Goal: Find contact information: Find contact information

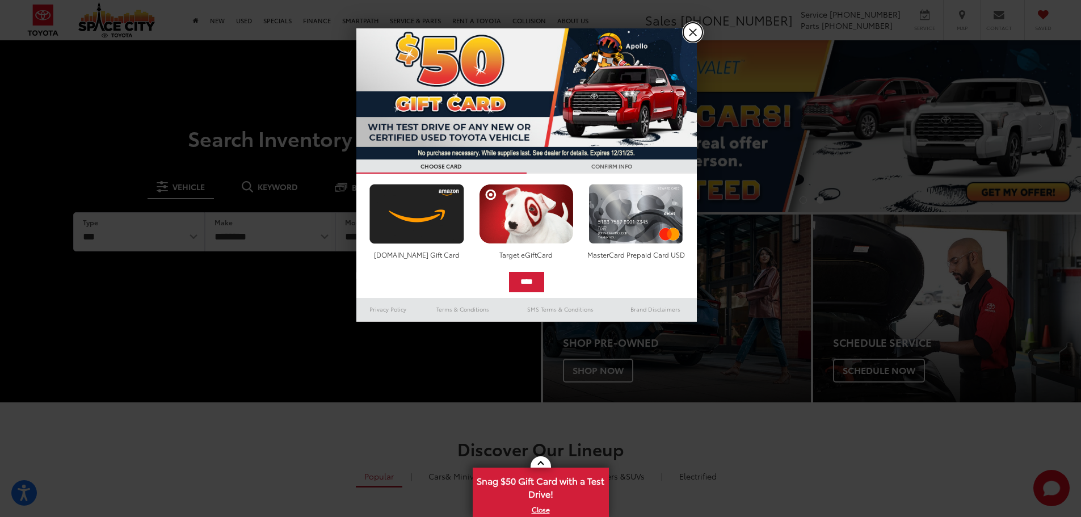
click at [696, 32] on link "X" at bounding box center [692, 32] width 19 height 19
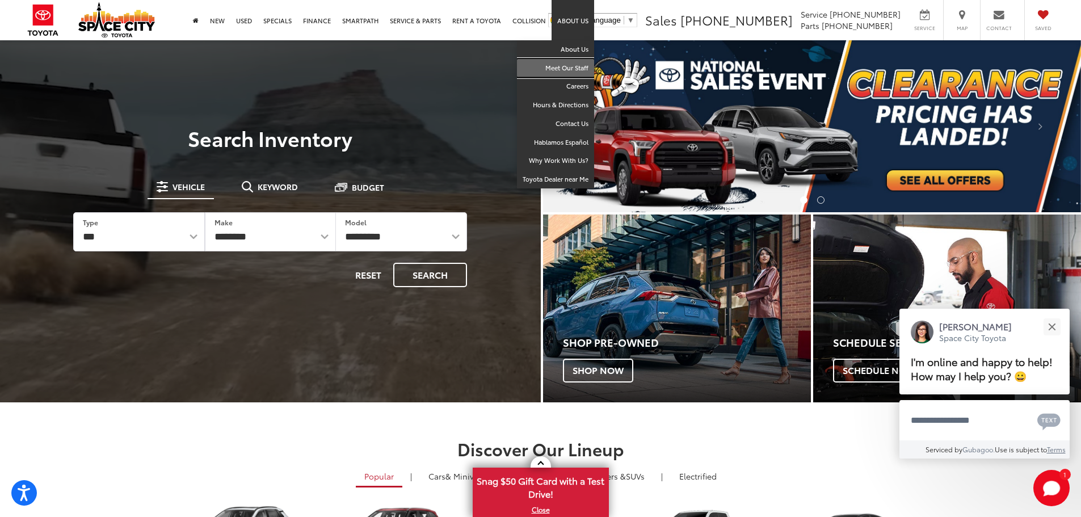
click at [578, 72] on link "Meet Our Staff" at bounding box center [555, 68] width 77 height 19
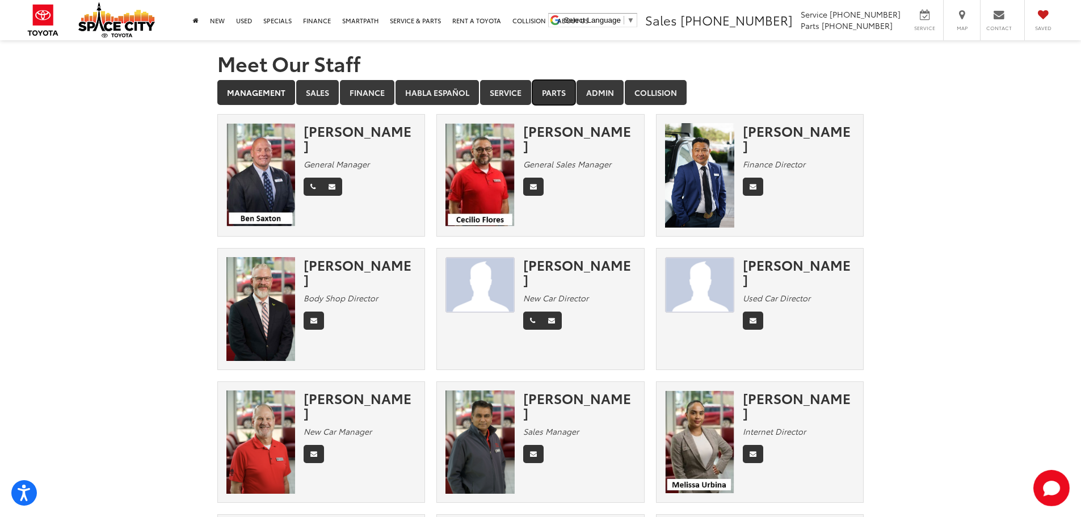
click at [546, 87] on link "Parts" at bounding box center [553, 92] width 43 height 25
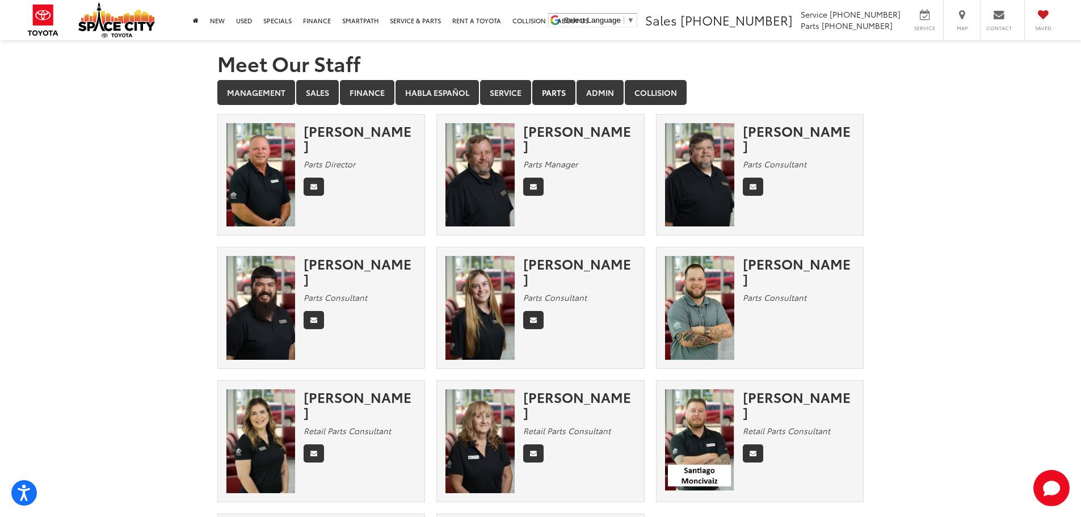
click at [262, 176] on img at bounding box center [260, 175] width 69 height 104
click at [328, 138] on div "[PERSON_NAME]" at bounding box center [360, 138] width 112 height 30
click at [324, 140] on div "[PERSON_NAME] Parts Director" at bounding box center [364, 161] width 121 height 77
click at [310, 98] on link "Sales" at bounding box center [317, 92] width 43 height 25
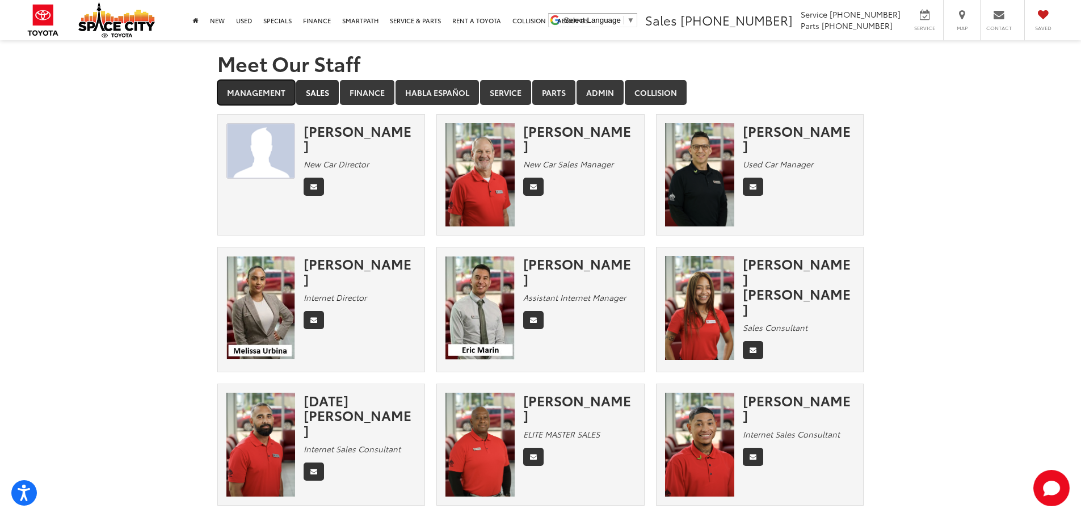
click at [250, 87] on link "Management" at bounding box center [256, 92] width 78 height 25
